Goal: Find specific page/section: Find specific page/section

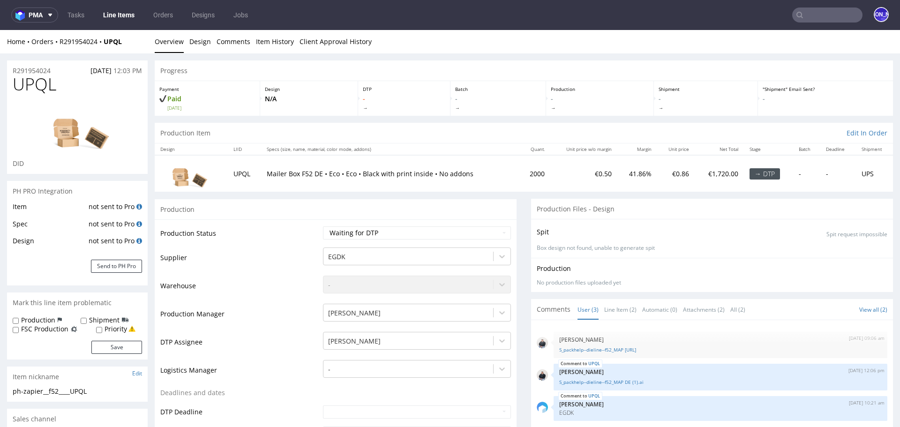
scroll to position [7, 0]
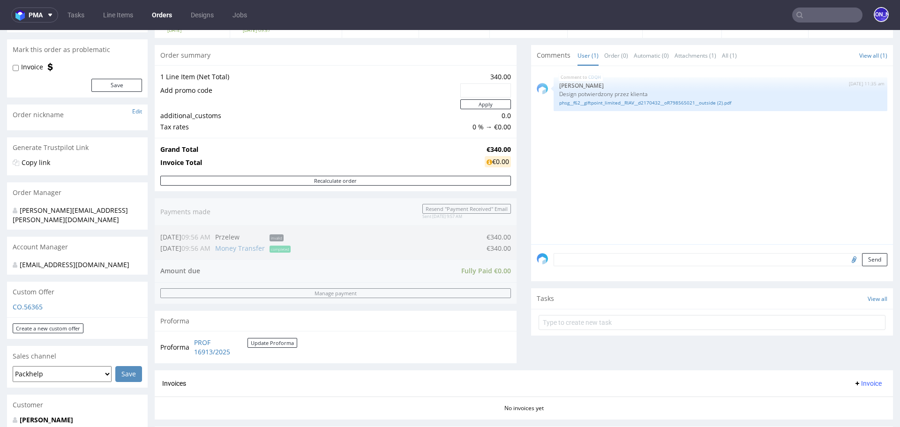
scroll to position [74, 0]
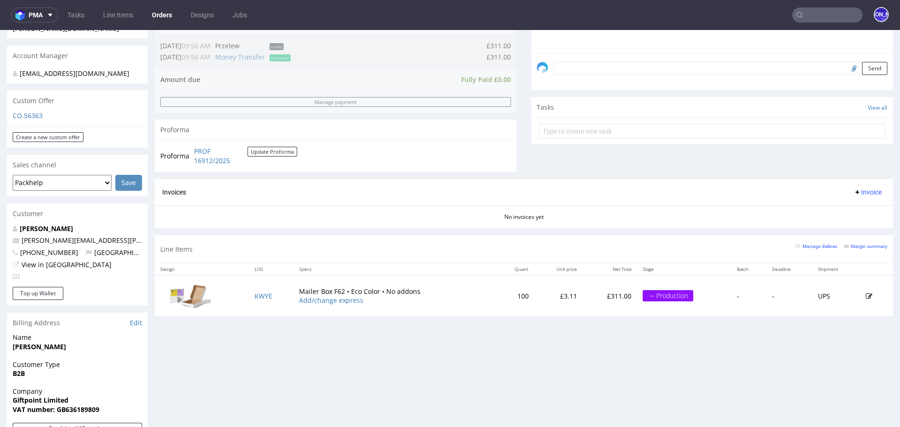
scroll to position [270, 0]
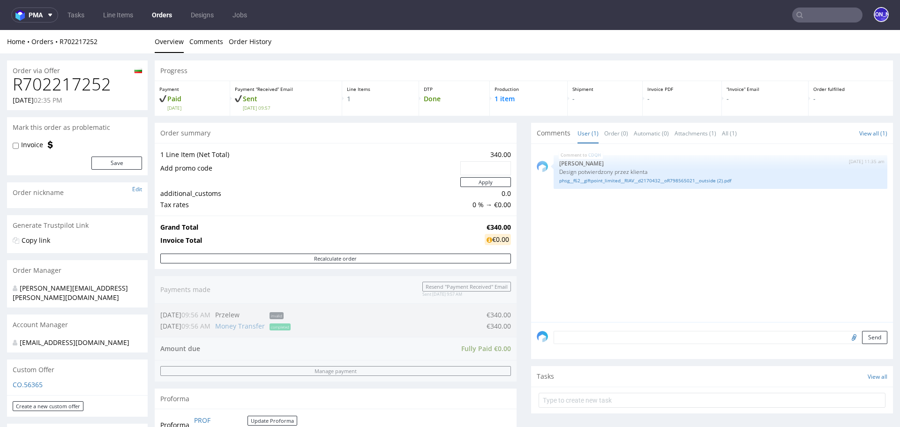
click at [805, 15] on input "text" at bounding box center [827, 14] width 70 height 15
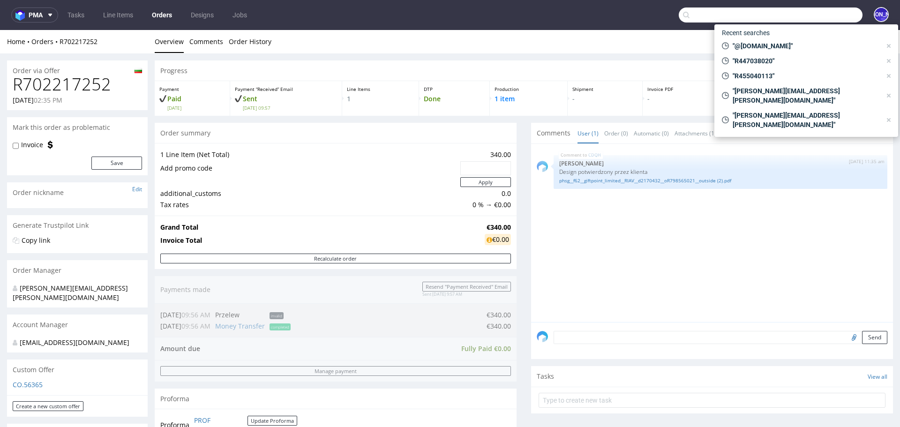
paste input "Eric Delloye <eric.delloye@lucimed.com>"
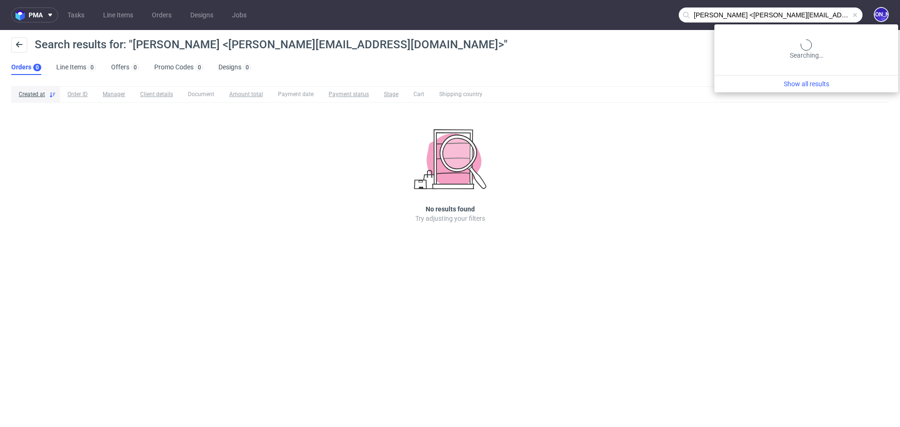
click at [811, 15] on input "Eric Delloye <eric.delloye@lucimed.com>" at bounding box center [770, 14] width 184 height 15
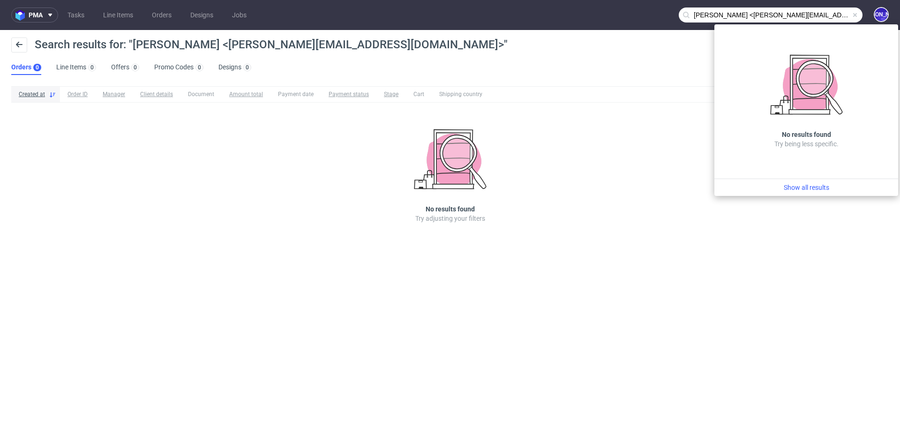
drag, startPoint x: 824, startPoint y: 15, endPoint x: 576, endPoint y: 12, distance: 248.4
click at [576, 12] on nav "pma Tasks Line Items Orders Designs Jobs Eric Delloye <eric.delloye@lucimed.com…" at bounding box center [450, 15] width 900 height 30
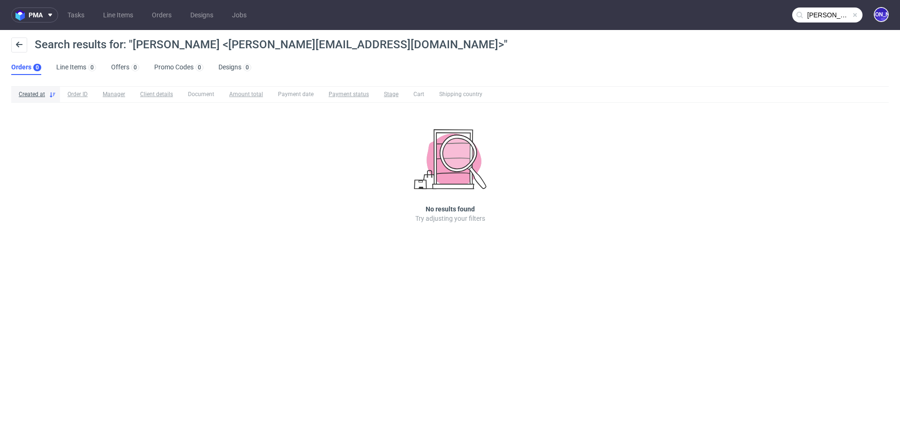
paste input "text"
drag, startPoint x: 842, startPoint y: 15, endPoint x: 686, endPoint y: 15, distance: 155.1
click at [686, 15] on nav "pma Tasks Line Items Orders Designs Jobs Eric Delloye <eric.delloye@lucimed.com…" at bounding box center [450, 15] width 900 height 30
click at [848, 15] on input "Eric Delloye <eric.delloye@lucimed.com" at bounding box center [827, 14] width 70 height 15
drag, startPoint x: 848, startPoint y: 15, endPoint x: 769, endPoint y: 15, distance: 79.2
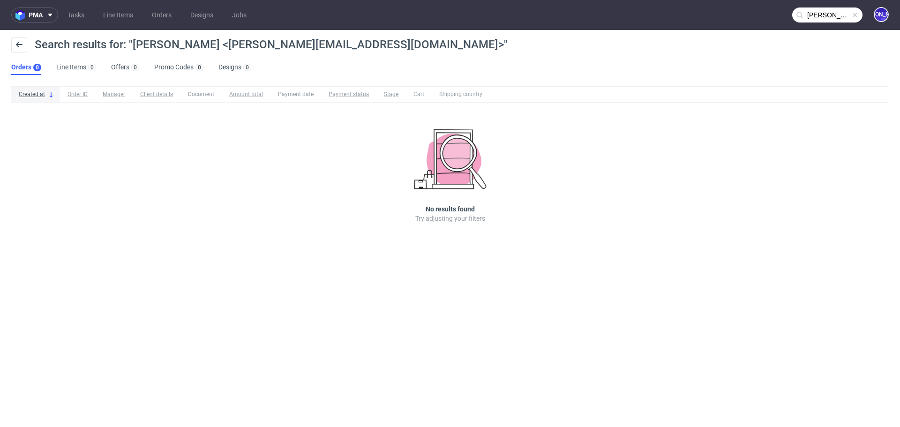
click at [769, 15] on nav "pma Tasks Line Items Orders Designs Jobs Eric Delloye <eric.delloye@lucimed.com…" at bounding box center [450, 15] width 900 height 30
type input "eric.delloye@lucimed.com"
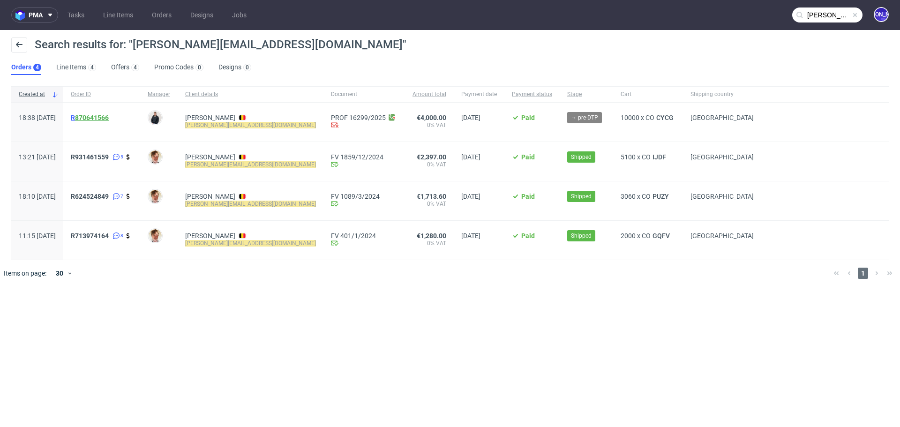
click at [109, 115] on link "870641566" at bounding box center [92, 117] width 34 height 7
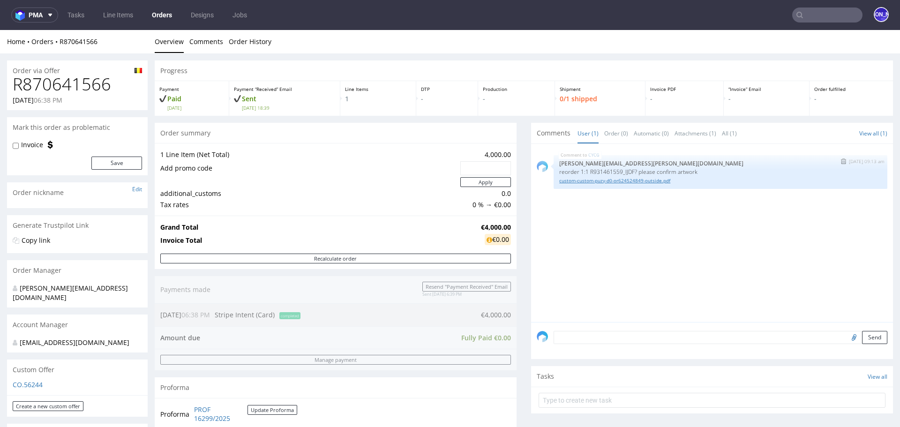
click at [591, 179] on link "custom-custom-puzy-d0-or624524849-outside.pdf" at bounding box center [720, 180] width 322 height 7
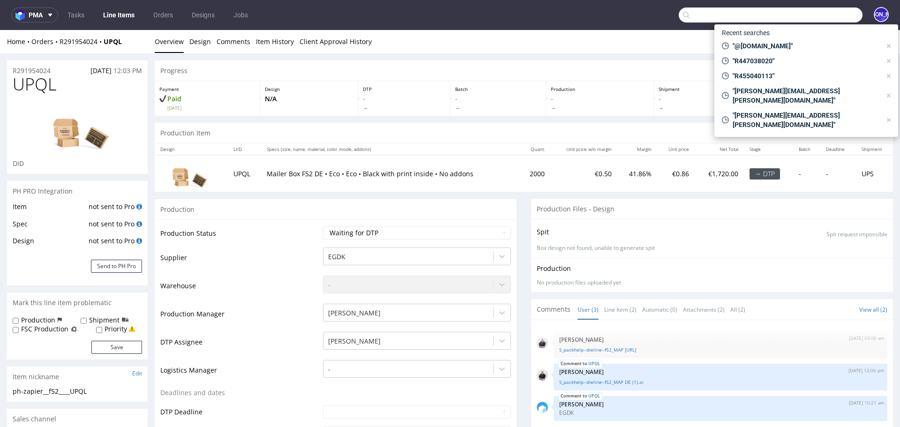
scroll to position [7, 0]
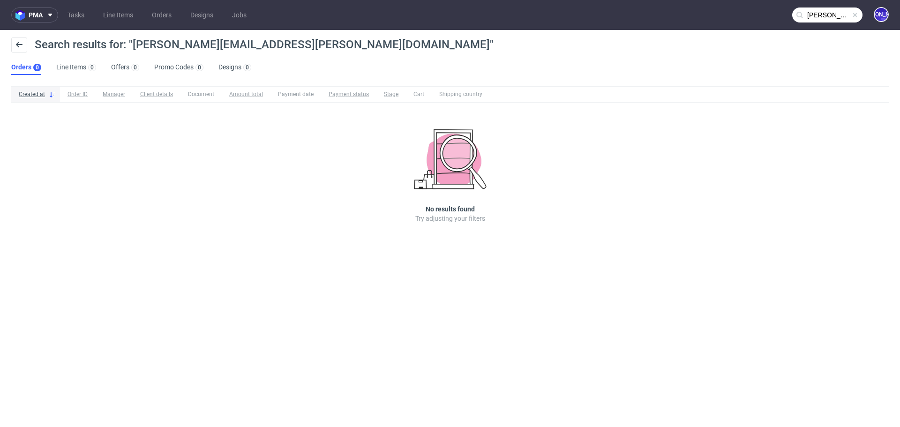
click at [829, 12] on input "fabina.salerno@no-agency.it" at bounding box center [827, 14] width 70 height 15
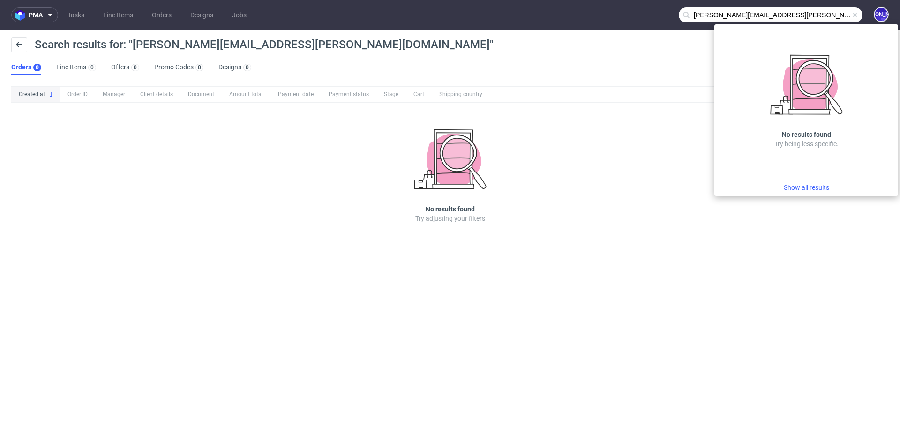
drag, startPoint x: 735, startPoint y: 16, endPoint x: 644, endPoint y: 15, distance: 90.4
click at [644, 15] on nav "pma Tasks Line Items Orders Designs Jobs fabina.salerno@no-agency.it JO" at bounding box center [450, 15] width 900 height 30
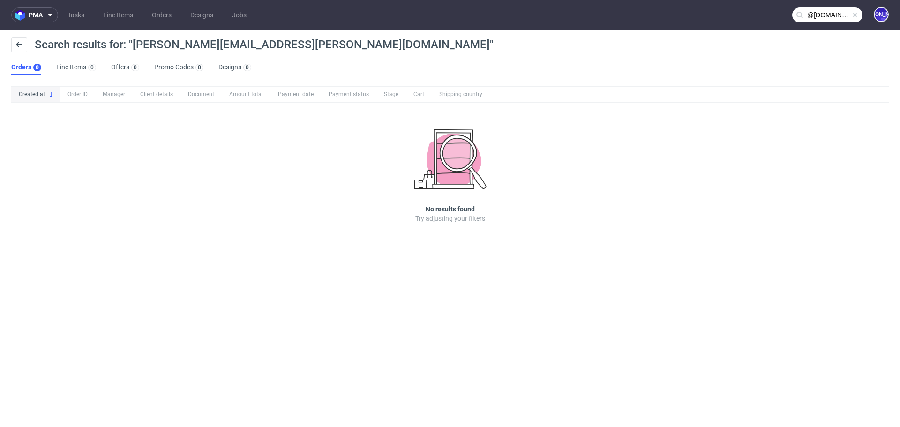
type input "@no-agency.it"
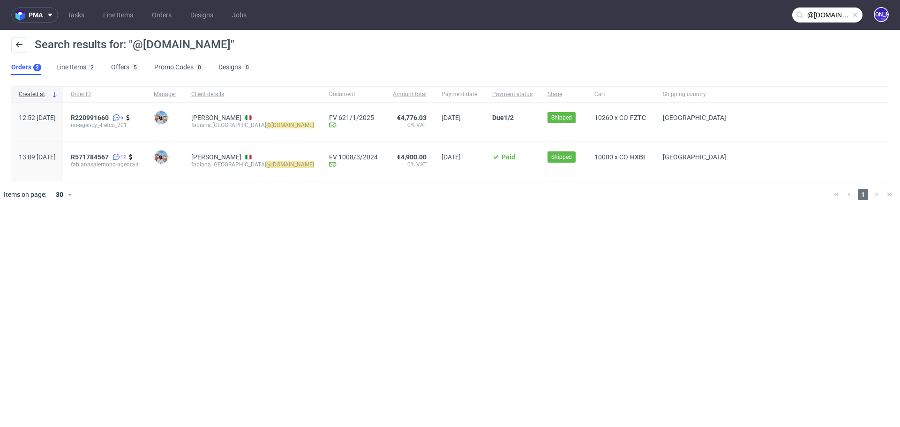
click at [827, 10] on input "@no-agency.it" at bounding box center [827, 14] width 70 height 15
click at [109, 117] on span "R220991660" at bounding box center [90, 117] width 38 height 7
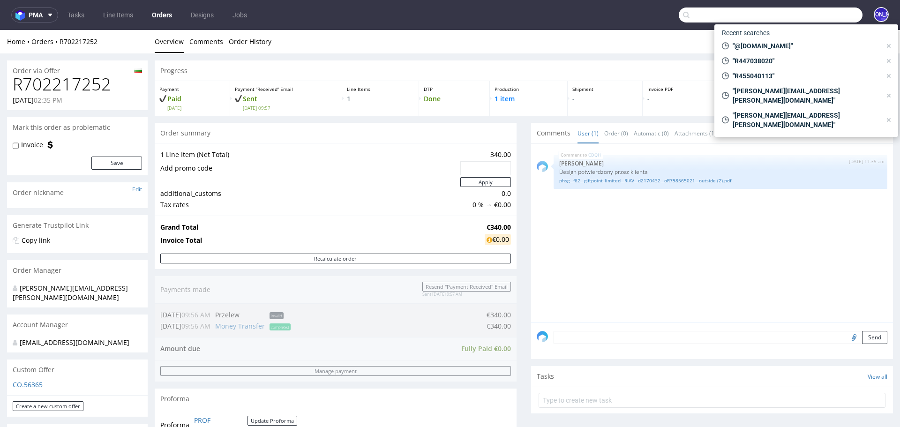
scroll to position [74, 0]
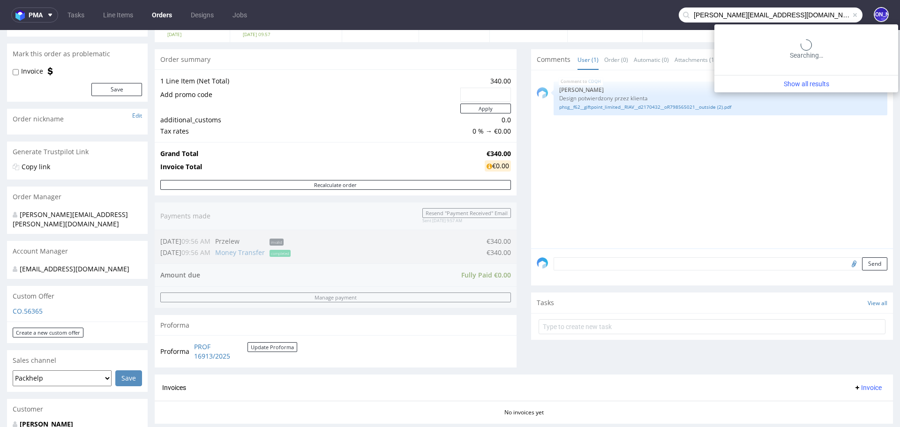
type input "[PERSON_NAME][EMAIL_ADDRESS][DOMAIN_NAME]"
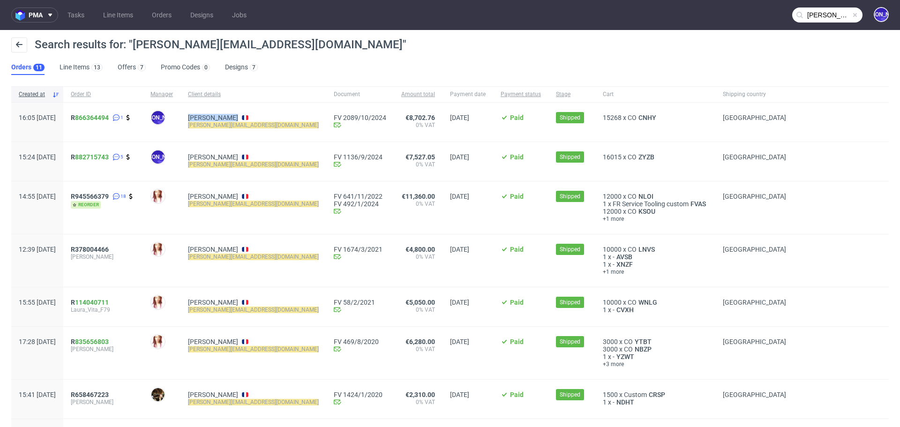
drag, startPoint x: 210, startPoint y: 112, endPoint x: 266, endPoint y: 116, distance: 55.9
click at [267, 116] on div "[PERSON_NAME] [PERSON_NAME][EMAIL_ADDRESS][DOMAIN_NAME]" at bounding box center [253, 122] width 146 height 39
